Goal: Task Accomplishment & Management: Complete application form

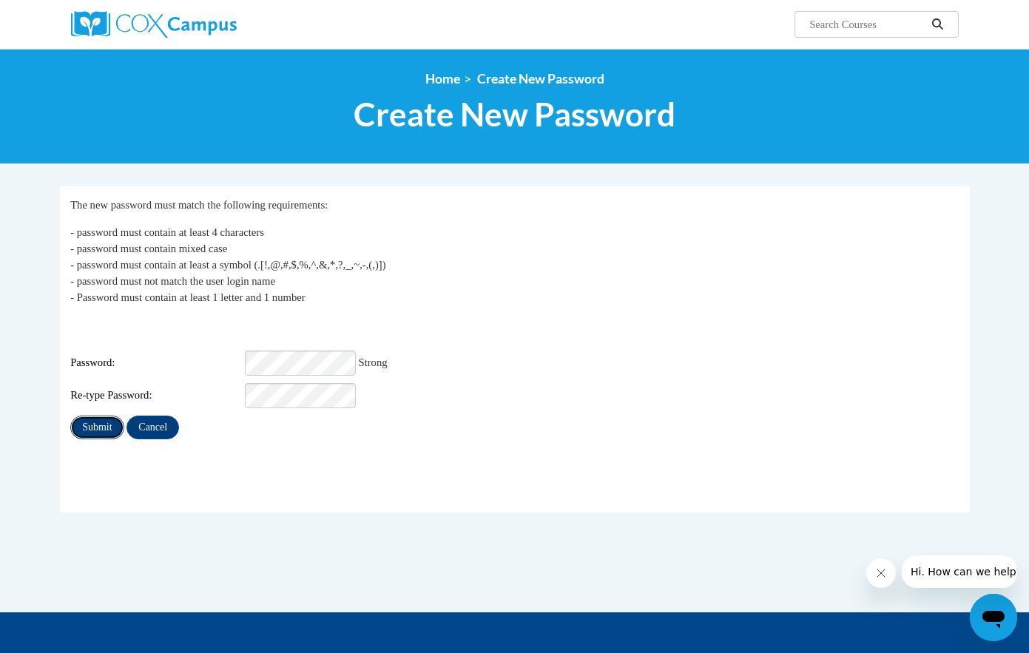
click at [109, 416] on input "Submit" at bounding box center [96, 428] width 53 height 24
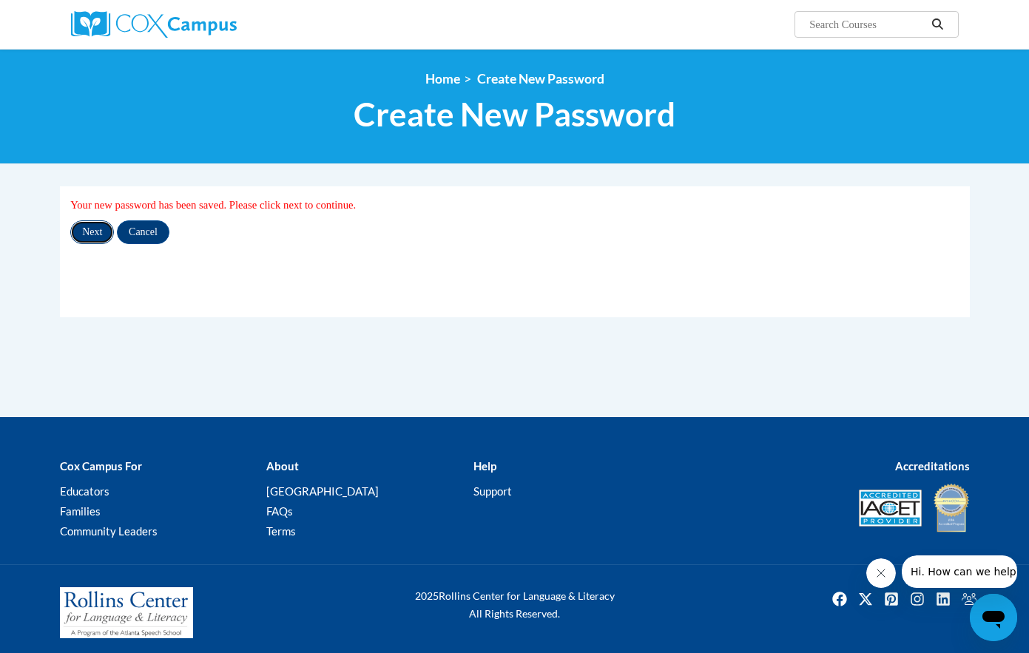
click at [97, 229] on input "Next" at bounding box center [92, 232] width 44 height 24
